Goal: Task Accomplishment & Management: Use online tool/utility

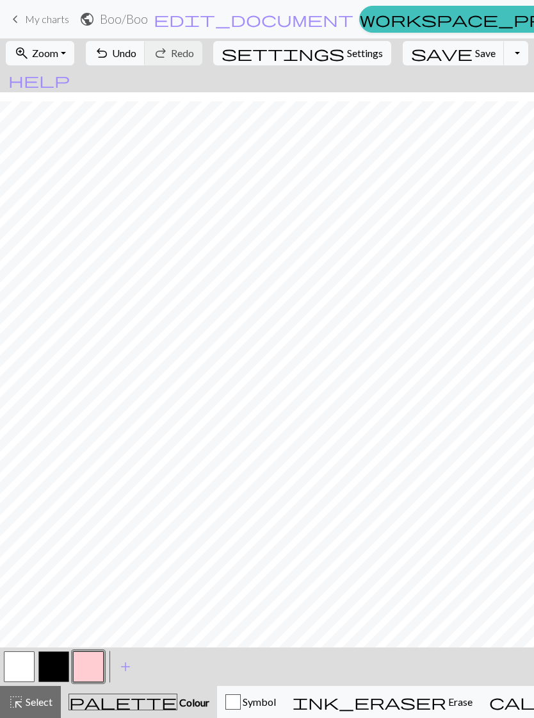
scroll to position [9, 0]
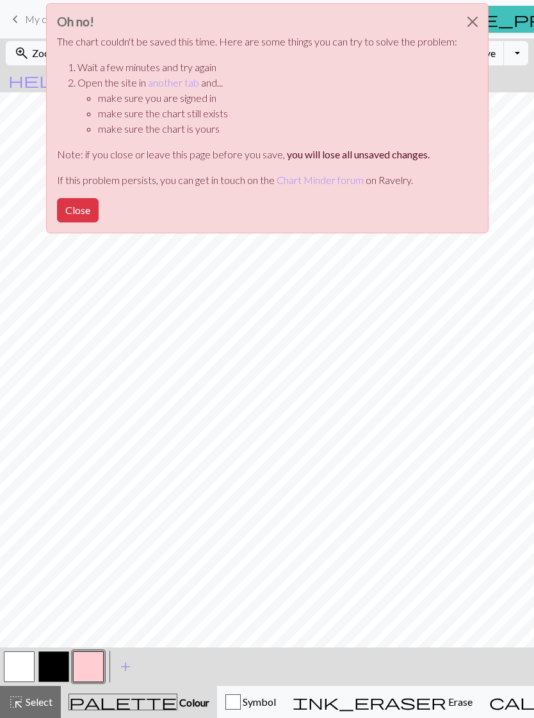
click at [461, 20] on button "Close" at bounding box center [473, 22] width 31 height 36
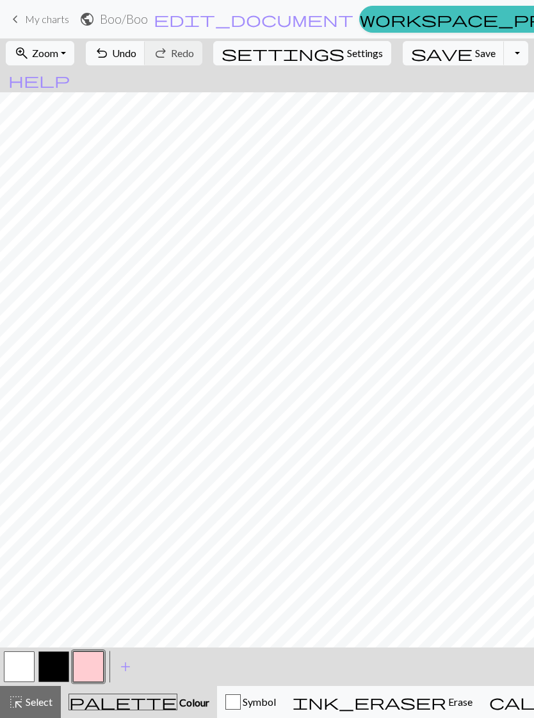
click at [19, 22] on span "keyboard_arrow_left" at bounding box center [15, 19] width 15 height 18
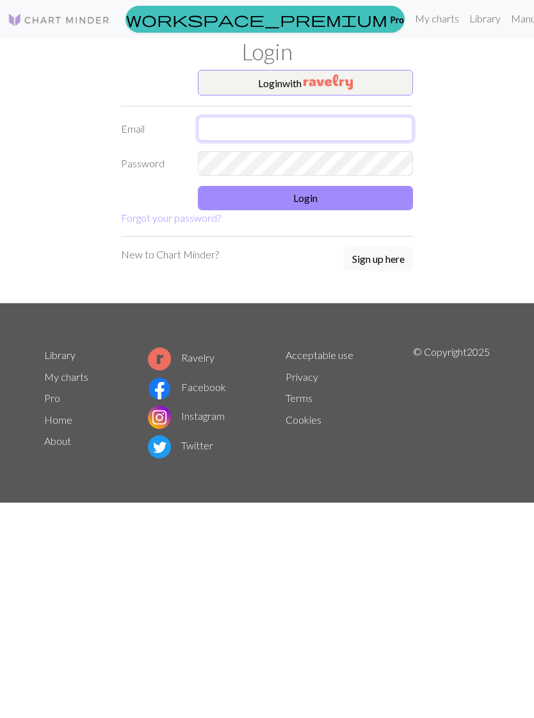
click at [215, 128] on input "text" at bounding box center [305, 129] width 215 height 24
type input "[EMAIL_ADDRESS][DOMAIN_NAME]"
click at [384, 197] on button "Login" at bounding box center [305, 198] width 215 height 24
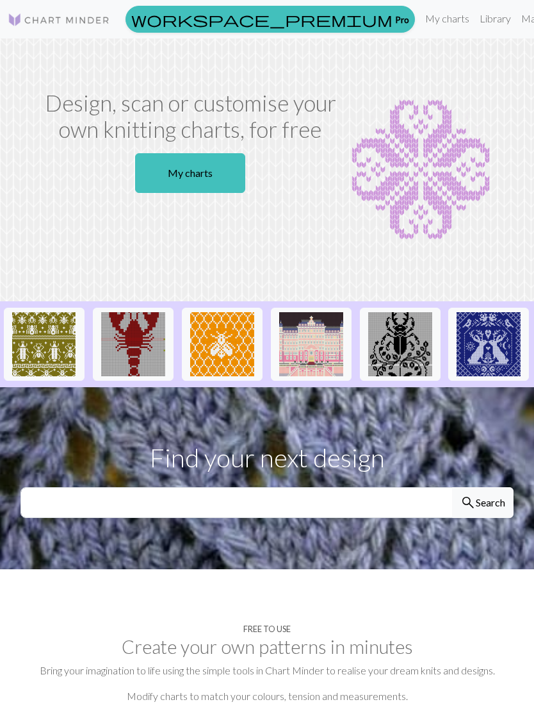
click at [207, 193] on link "My charts" at bounding box center [190, 173] width 110 height 40
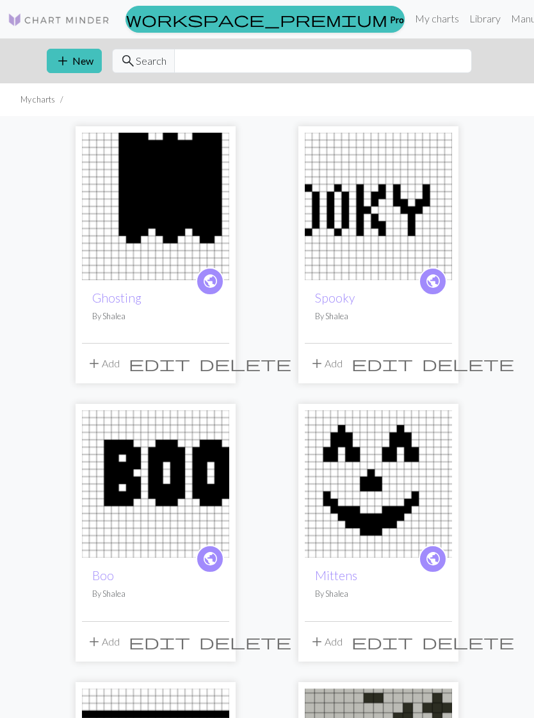
click at [173, 486] on img at bounding box center [155, 483] width 147 height 147
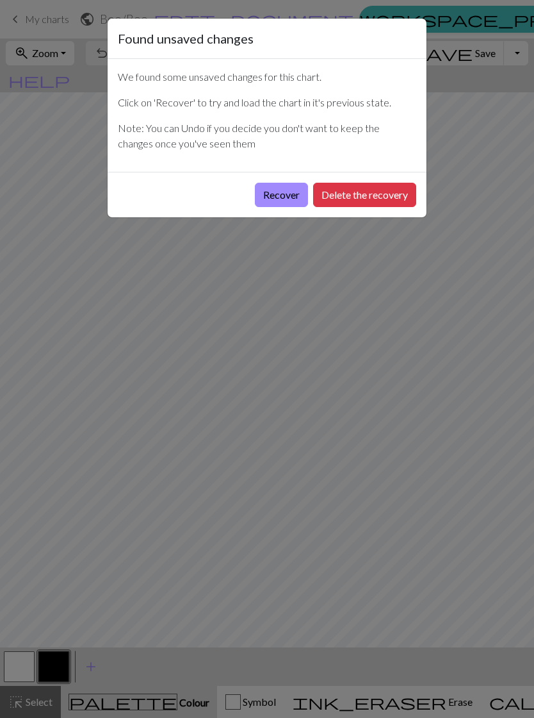
click at [278, 195] on button "Recover" at bounding box center [281, 195] width 53 height 24
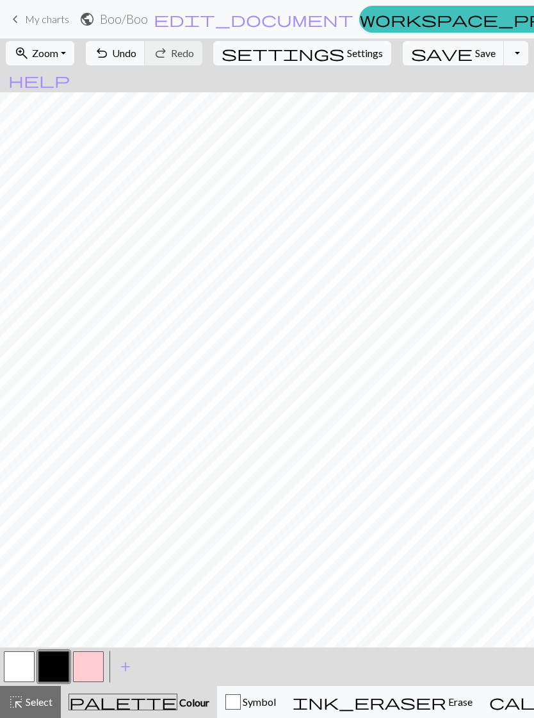
click at [426, 51] on button "save Save Save" at bounding box center [454, 53] width 102 height 24
click at [438, 63] on button "save Save Save" at bounding box center [454, 53] width 102 height 24
click at [21, 23] on span "keyboard_arrow_left" at bounding box center [15, 19] width 15 height 18
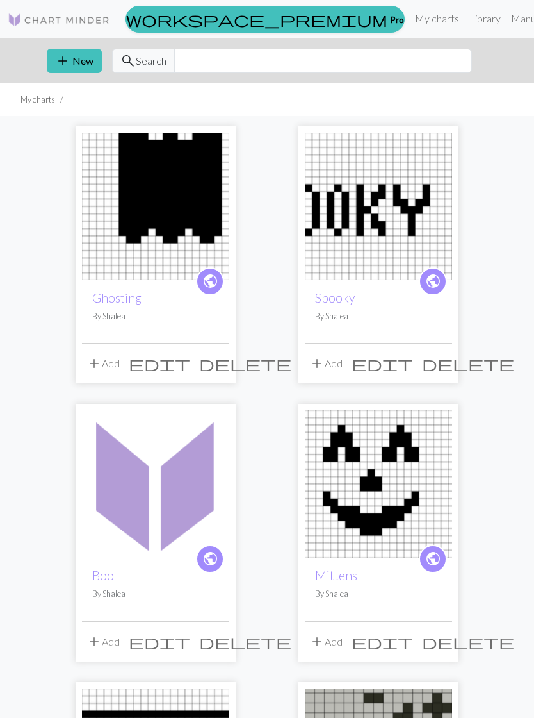
click at [154, 518] on img at bounding box center [155, 483] width 147 height 147
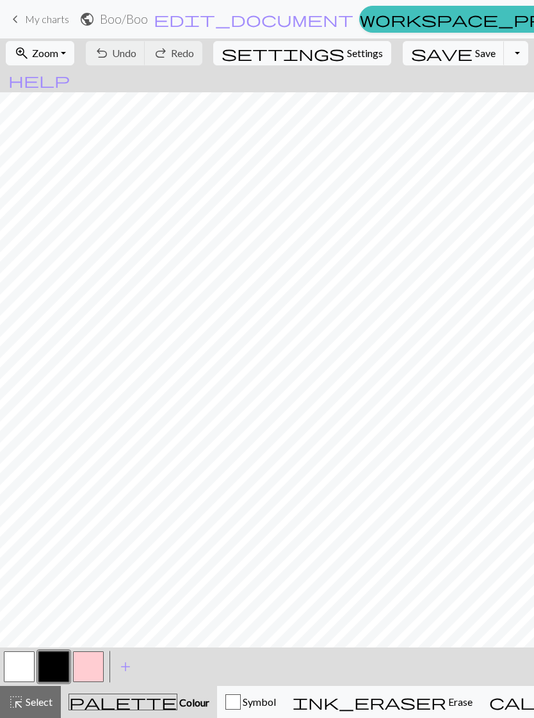
click at [13, 13] on span "keyboard_arrow_left" at bounding box center [15, 19] width 15 height 18
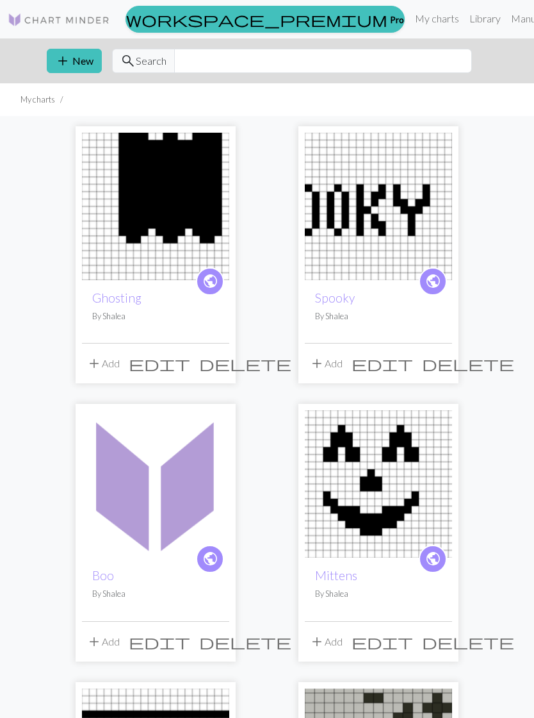
click at [133, 237] on img at bounding box center [155, 206] width 147 height 147
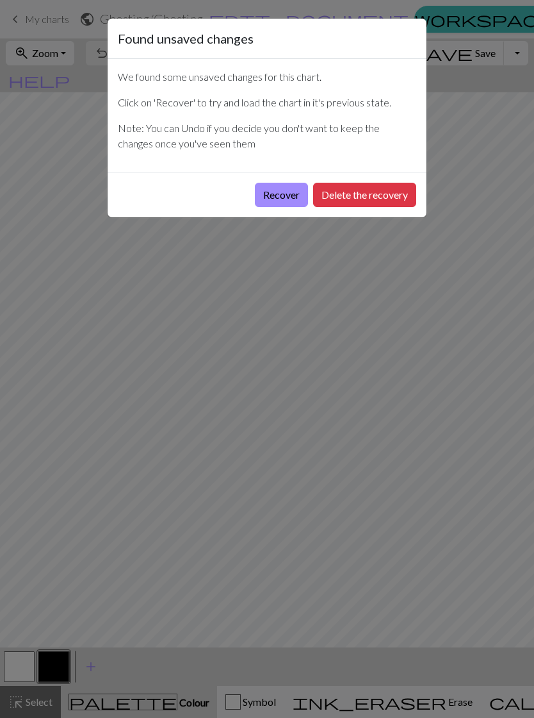
click at [281, 194] on button "Recover" at bounding box center [281, 195] width 53 height 24
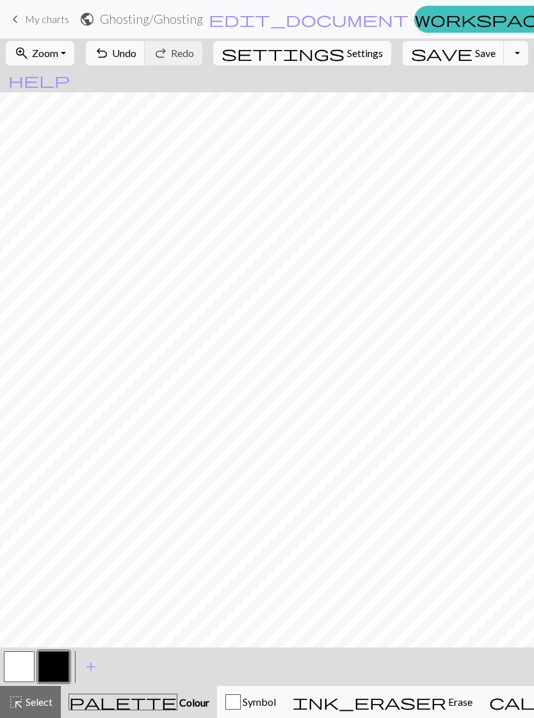
click at [110, 56] on span "undo" at bounding box center [101, 53] width 15 height 18
click at [25, 668] on button "button" at bounding box center [19, 666] width 31 height 31
click at [136, 50] on span "Undo" at bounding box center [124, 53] width 24 height 12
click at [110, 62] on span "undo" at bounding box center [101, 53] width 15 height 18
click at [145, 62] on button "undo Undo Undo" at bounding box center [116, 53] width 60 height 24
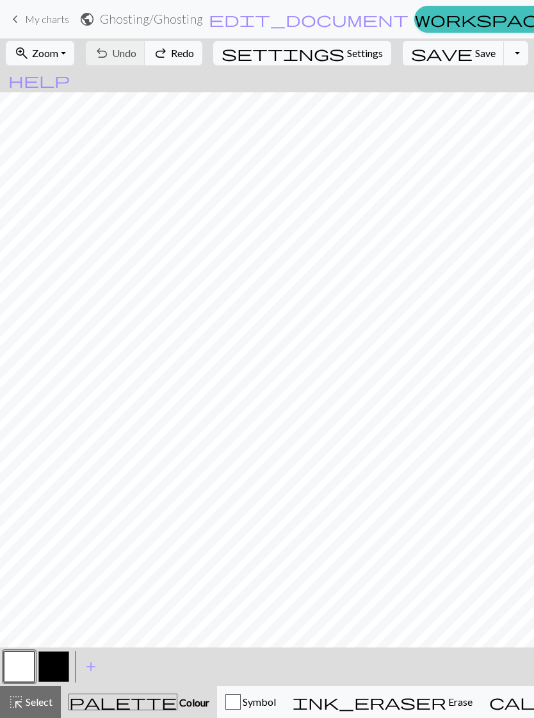
click at [8, 22] on span "keyboard_arrow_left" at bounding box center [15, 19] width 15 height 18
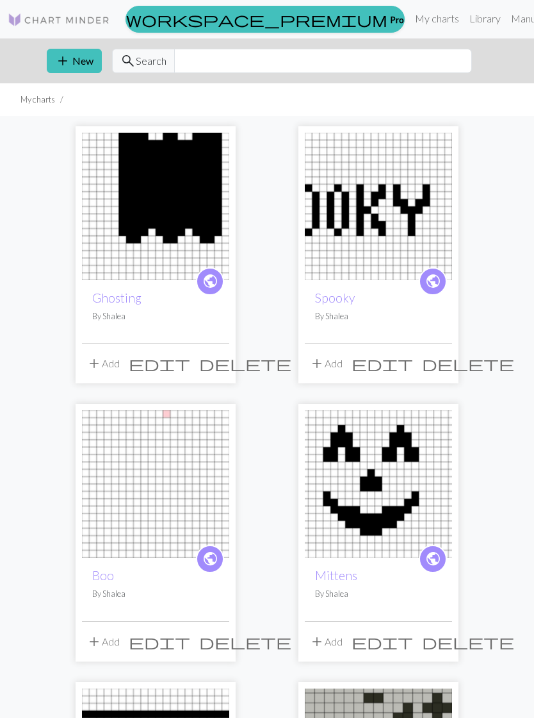
click at [527, 582] on div "public Ghosting By Shalea add Add edit delete public Spooky By Shalea add Add e…" at bounding box center [267, 547] width 534 height 863
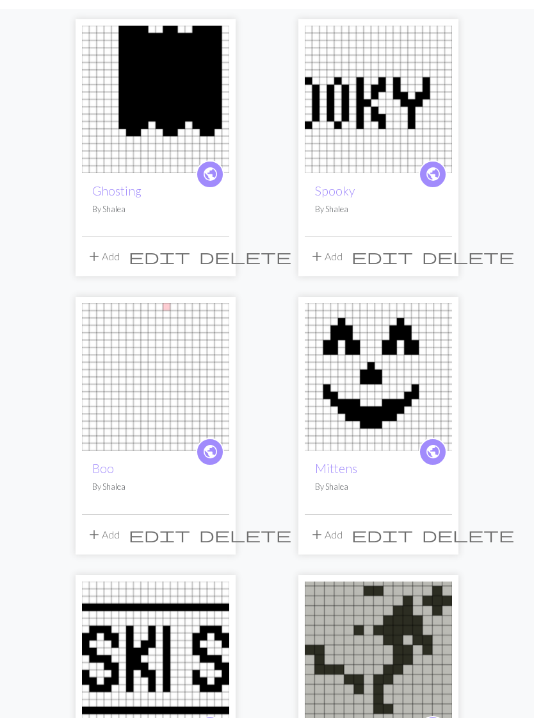
scroll to position [55, 0]
